Goal: Information Seeking & Learning: Learn about a topic

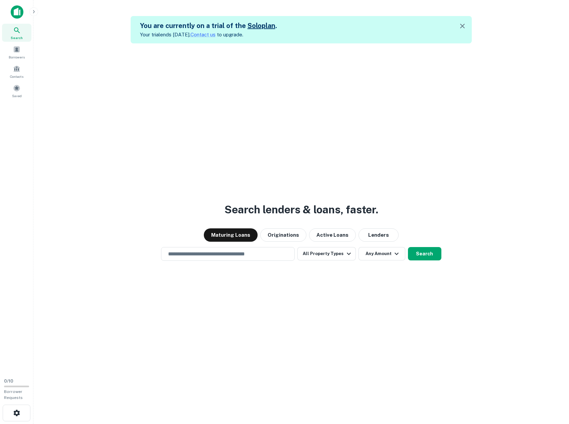
click at [16, 9] on img at bounding box center [17, 11] width 13 height 13
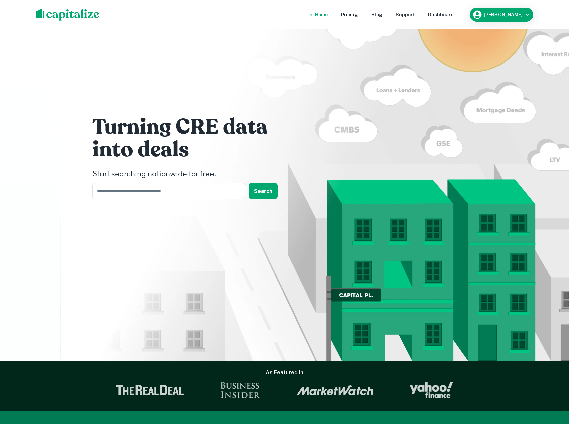
click at [64, 16] on img at bounding box center [67, 15] width 63 height 12
click at [453, 12] on div "Dashboard" at bounding box center [441, 14] width 26 height 7
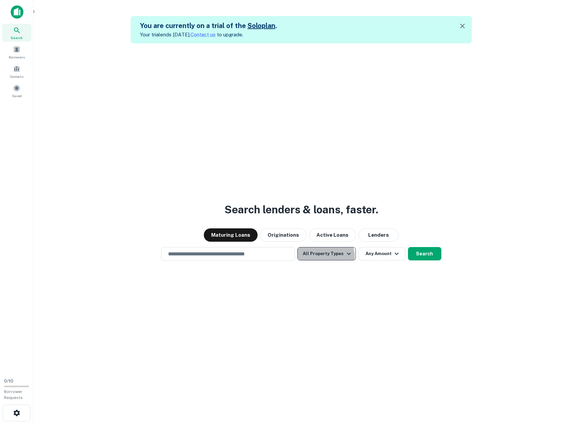
click at [323, 257] on button "All Property Types" at bounding box center [326, 253] width 58 height 13
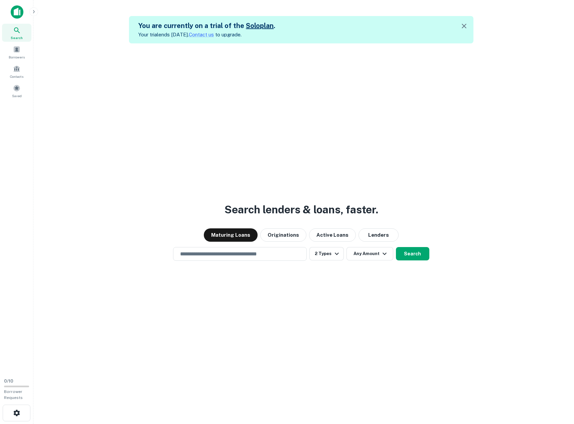
click at [209, 424] on div at bounding box center [284, 424] width 569 height 0
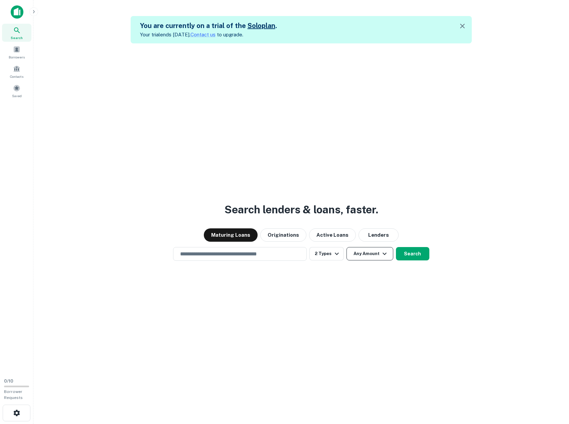
click at [366, 250] on button "Any Amount" at bounding box center [369, 253] width 47 height 13
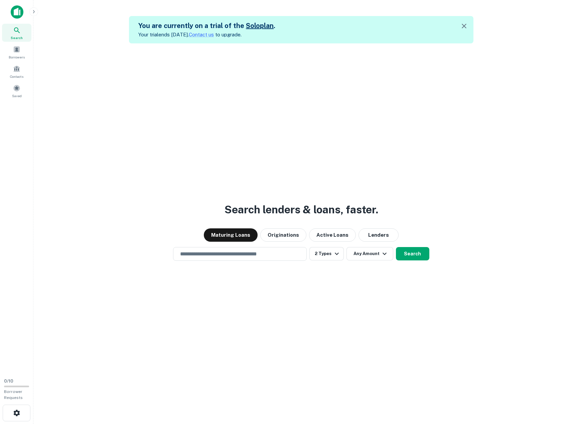
type input "******"
click at [283, 424] on div at bounding box center [284, 424] width 569 height 0
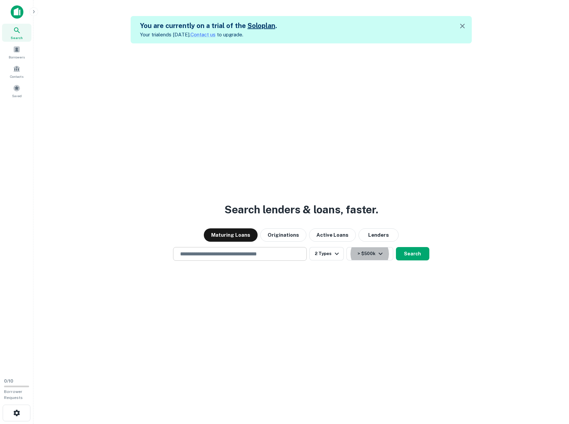
click at [233, 255] on input "text" at bounding box center [240, 254] width 128 height 8
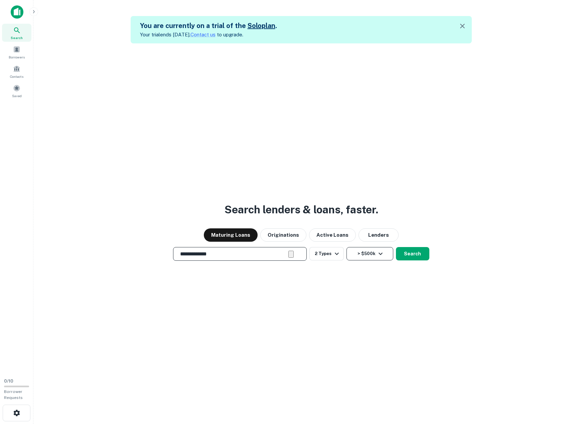
type input "**********"
click at [364, 255] on button "> $500k" at bounding box center [369, 253] width 47 height 13
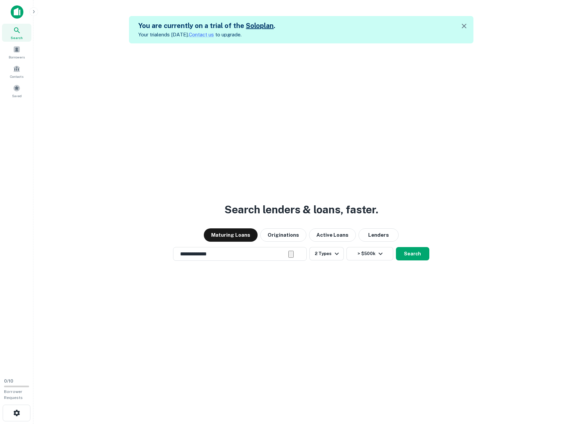
type input "*******"
click at [401, 424] on div at bounding box center [284, 424] width 569 height 0
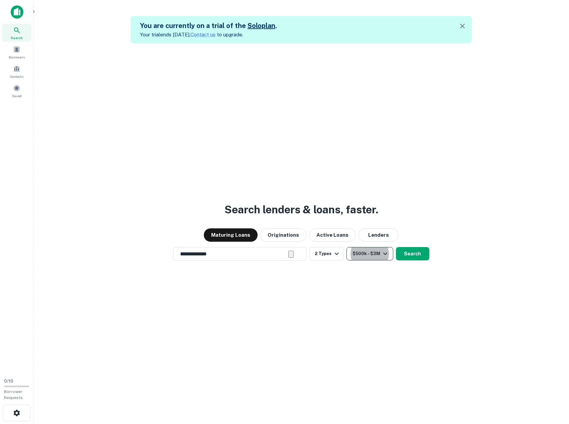
click at [362, 254] on button "$500k - $3M" at bounding box center [369, 253] width 47 height 13
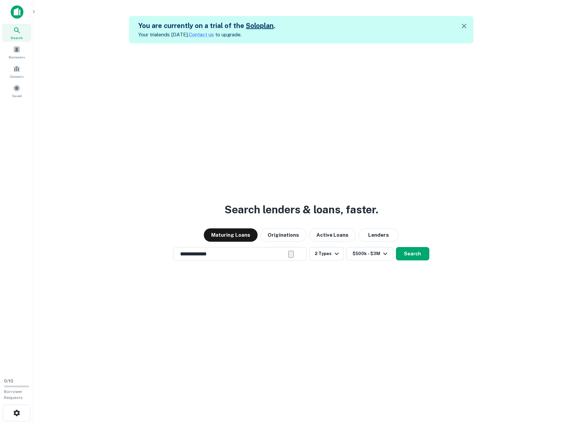
type input "*******"
click at [386, 424] on div at bounding box center [284, 424] width 569 height 0
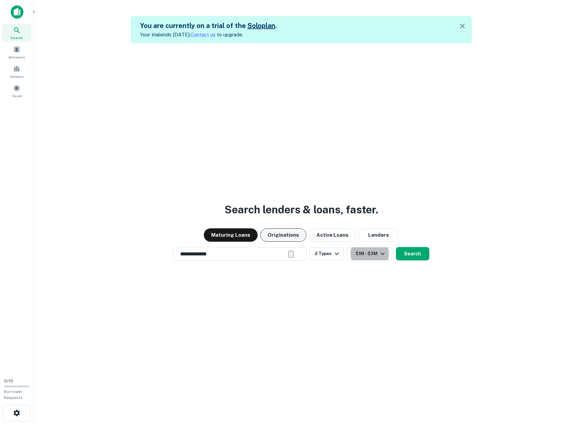
click at [286, 229] on button "Originations" at bounding box center [283, 234] width 46 height 13
click at [223, 231] on button "Maturing Loans" at bounding box center [231, 234] width 54 height 13
click at [285, 236] on button "Originations" at bounding box center [283, 234] width 46 height 13
click at [416, 253] on button "Search" at bounding box center [412, 253] width 33 height 13
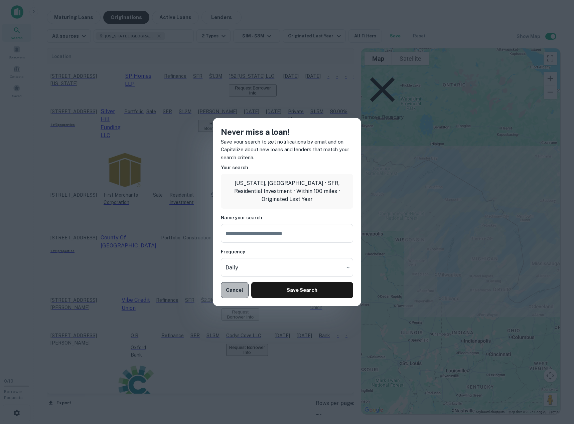
click at [232, 291] on button "Cancel" at bounding box center [235, 290] width 28 height 16
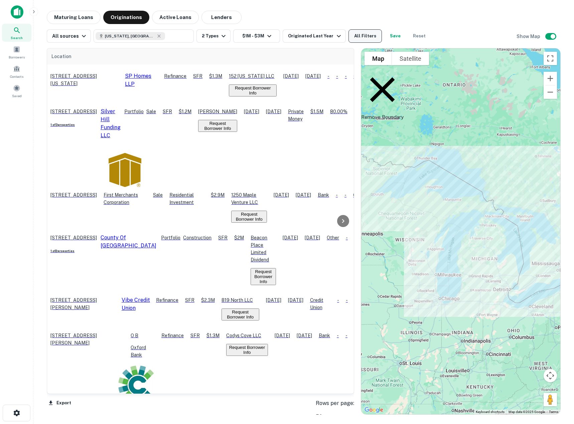
click at [351, 37] on button "All Filters" at bounding box center [364, 35] width 33 height 13
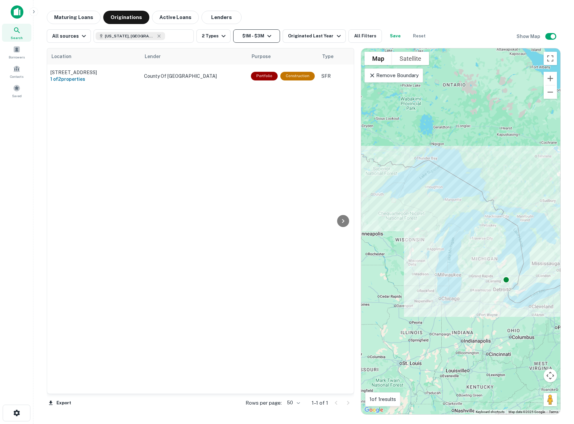
click at [249, 36] on button "$1M - $3M" at bounding box center [256, 35] width 47 height 13
type input "******"
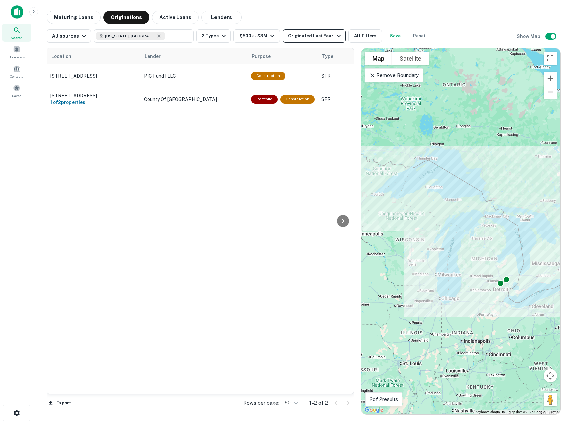
click at [317, 37] on div "Originated Last Year" at bounding box center [315, 36] width 54 height 8
click at [71, 20] on button "Maturing Loans" at bounding box center [74, 17] width 54 height 13
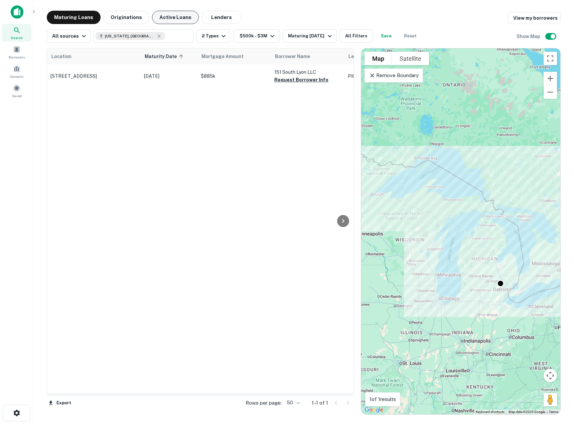
click at [166, 18] on button "Active Loans" at bounding box center [175, 17] width 47 height 13
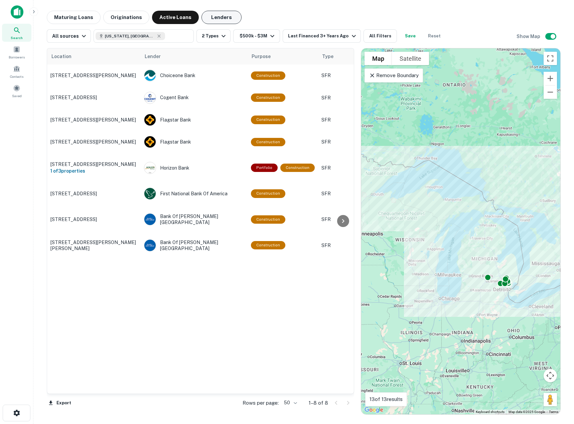
click at [215, 17] on button "Lenders" at bounding box center [221, 17] width 40 height 13
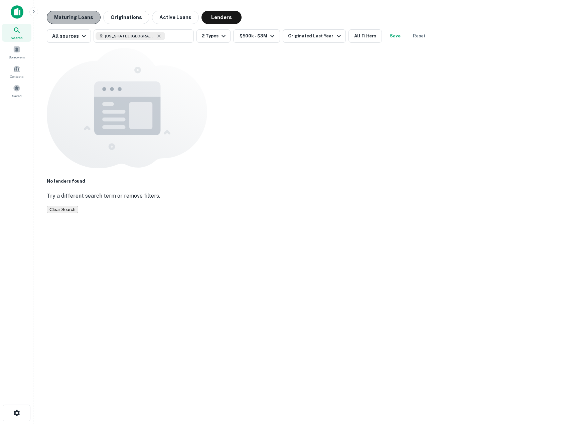
click at [77, 18] on button "Maturing Loans" at bounding box center [74, 17] width 54 height 13
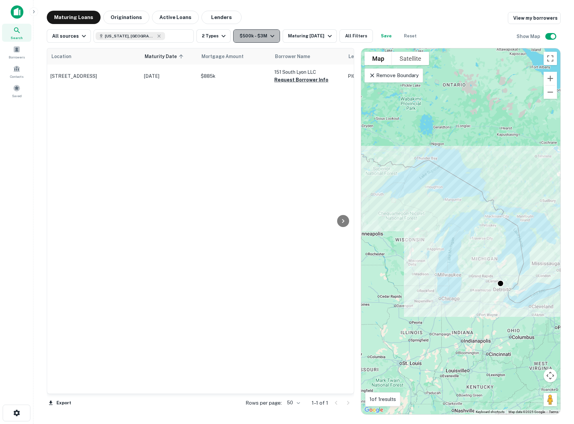
click at [251, 37] on button "$500k - $3M" at bounding box center [256, 35] width 47 height 13
click at [304, 424] on div at bounding box center [287, 424] width 574 height 0
click at [168, 19] on button "Active Loans" at bounding box center [175, 17] width 47 height 13
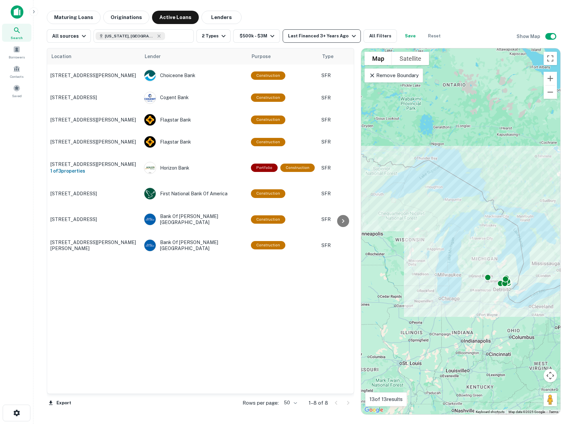
click at [314, 35] on div "Last Financed 3+ Years Ago" at bounding box center [322, 36] width 69 height 8
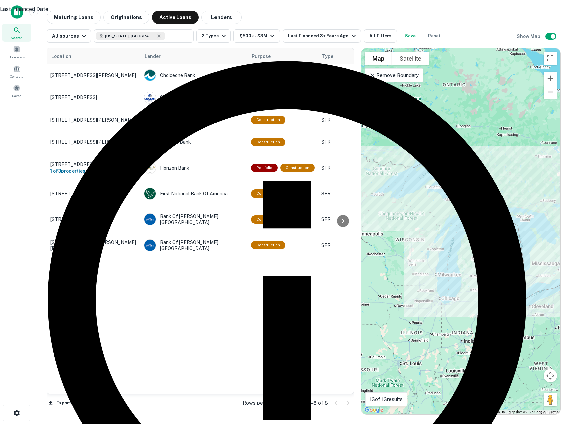
click at [314, 34] on div at bounding box center [287, 212] width 574 height 424
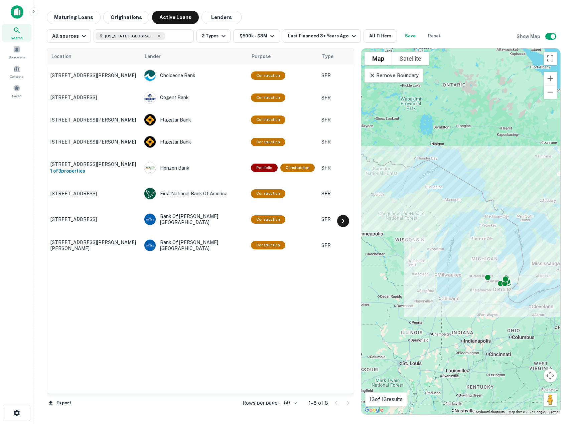
click at [341, 219] on icon at bounding box center [343, 221] width 8 height 8
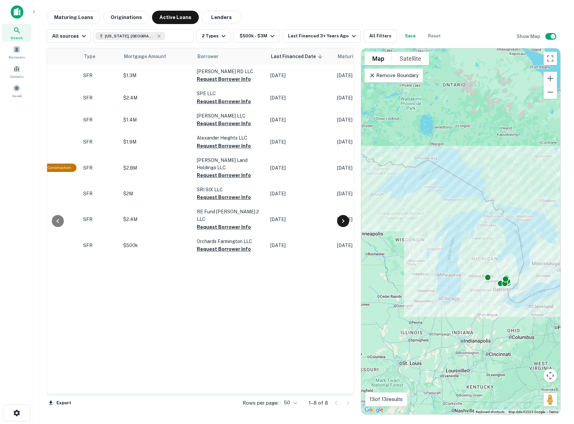
scroll to position [0, 280]
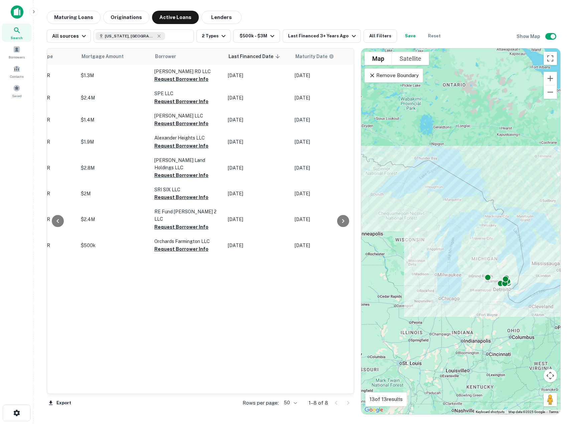
click at [54, 214] on div at bounding box center [57, 220] width 21 height 345
click at [59, 224] on icon at bounding box center [58, 221] width 8 height 8
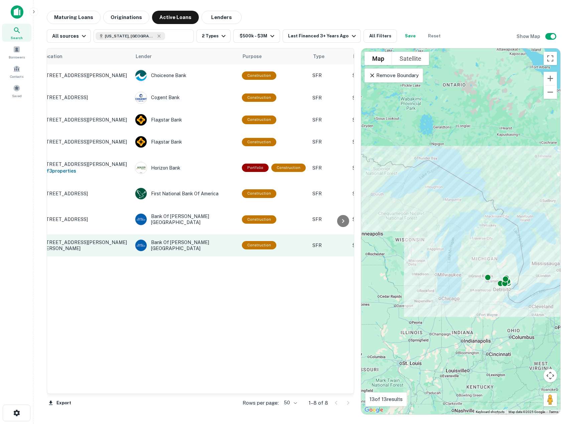
scroll to position [0, 0]
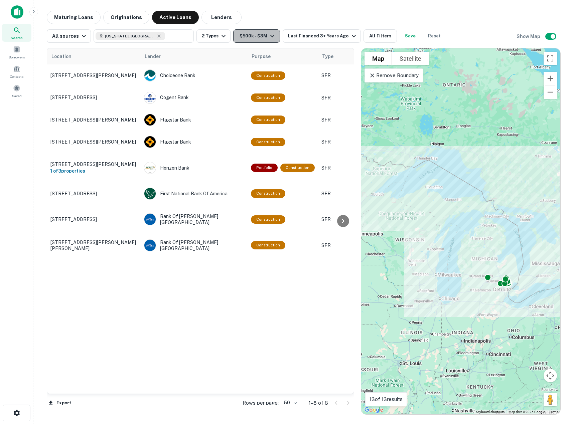
click at [249, 33] on button "$500k - $3M" at bounding box center [256, 35] width 47 height 13
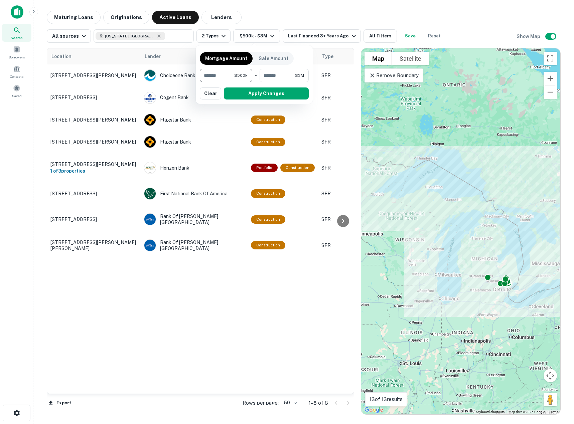
click at [230, 82] on input "******" at bounding box center [217, 75] width 34 height 13
click at [229, 80] on input "******" at bounding box center [217, 75] width 34 height 13
type input "******"
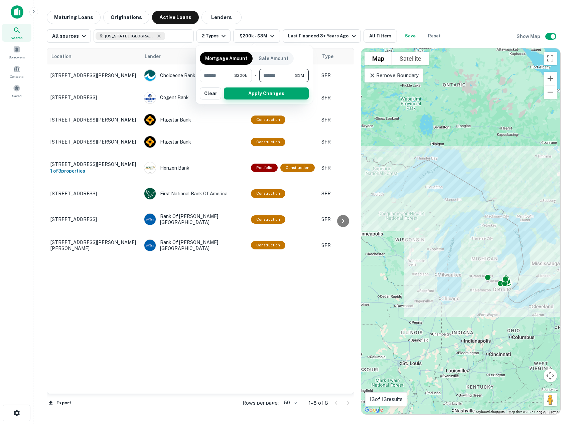
click at [240, 94] on button "Apply Changes" at bounding box center [266, 93] width 85 height 12
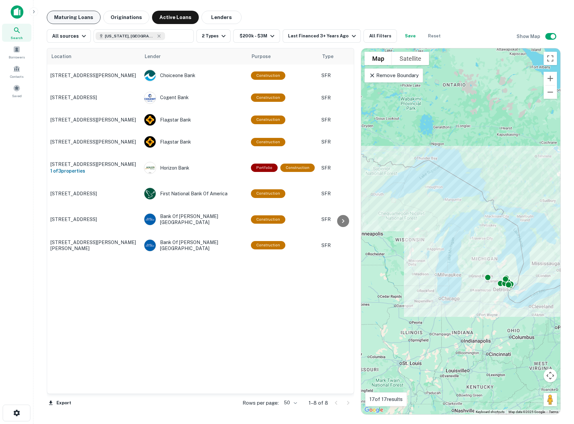
click at [71, 19] on button "Maturing Loans" at bounding box center [74, 17] width 54 height 13
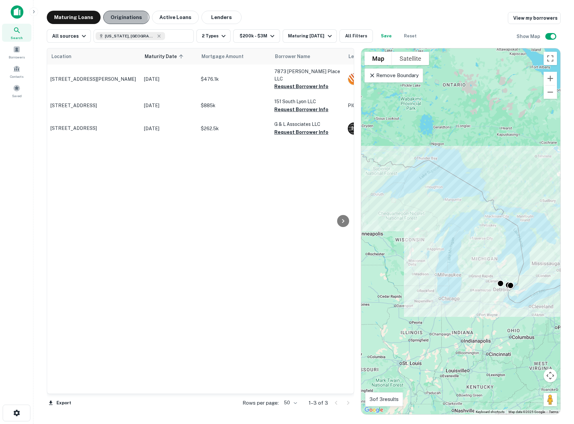
click at [111, 18] on button "Originations" at bounding box center [126, 17] width 46 height 13
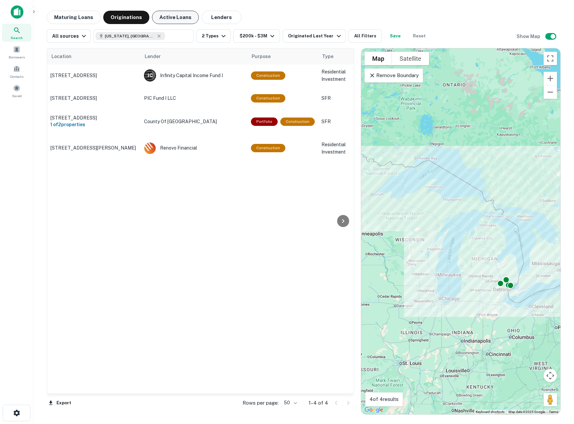
click at [170, 15] on button "Active Loans" at bounding box center [175, 17] width 47 height 13
